Goal: Find specific page/section: Find specific page/section

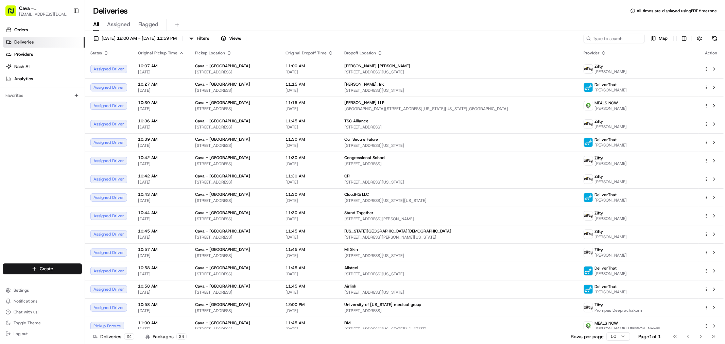
click at [116, 25] on span "Assigned" at bounding box center [118, 24] width 23 height 8
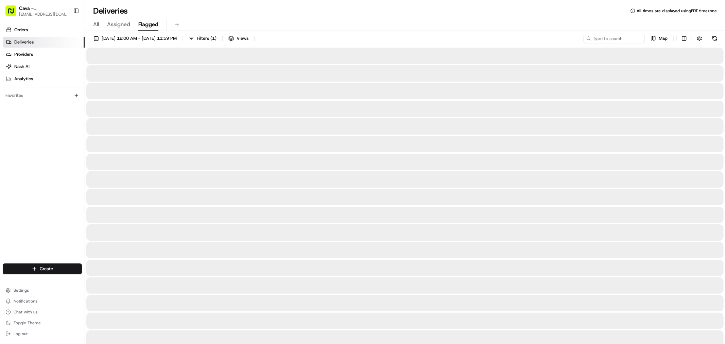
click at [141, 24] on span "Flagged" at bounding box center [148, 24] width 20 height 8
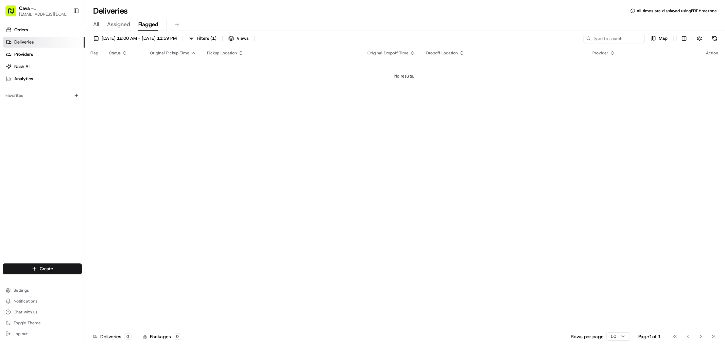
click at [124, 25] on span "Assigned" at bounding box center [118, 24] width 23 height 8
